Goal: Unclear

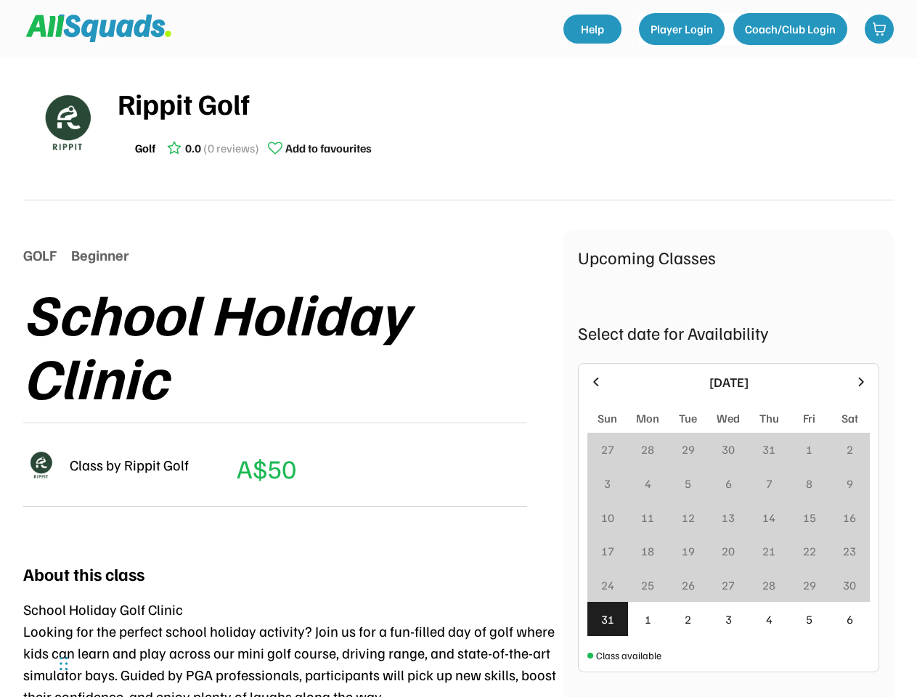
click at [458, 348] on div "School Holiday Clinic" at bounding box center [293, 344] width 540 height 128
click at [458, 370] on div "School Holiday Clinic" at bounding box center [293, 344] width 540 height 128
click at [458, 377] on div "School Holiday Clinic" at bounding box center [293, 344] width 540 height 128
click at [458, 129] on div "Rippit Golf Golf 0.0 (0 reviews) Add to favourites" at bounding box center [506, 121] width 776 height 81
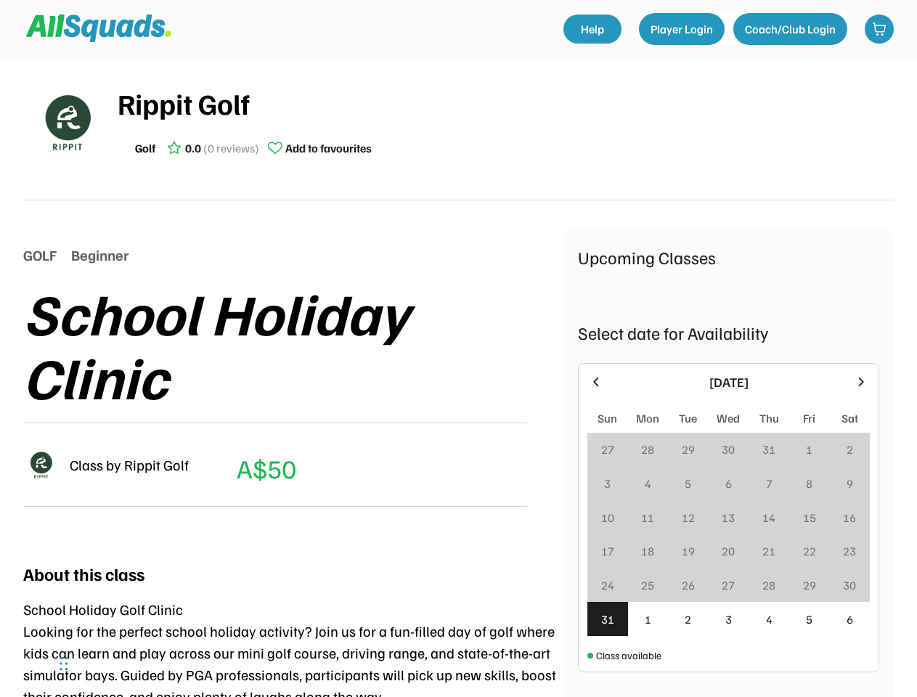
click at [67, 122] on img at bounding box center [66, 122] width 73 height 73
click at [505, 122] on div "Rippit Golf" at bounding box center [506, 103] width 776 height 44
click at [505, 103] on div "Rippit Golf" at bounding box center [506, 103] width 776 height 44
click at [505, 148] on div "Golf 0.0 (0 reviews) Add to favourites" at bounding box center [506, 148] width 776 height 29
click at [145, 148] on div "Golf" at bounding box center [145, 147] width 20 height 17
